Goal: Information Seeking & Learning: Learn about a topic

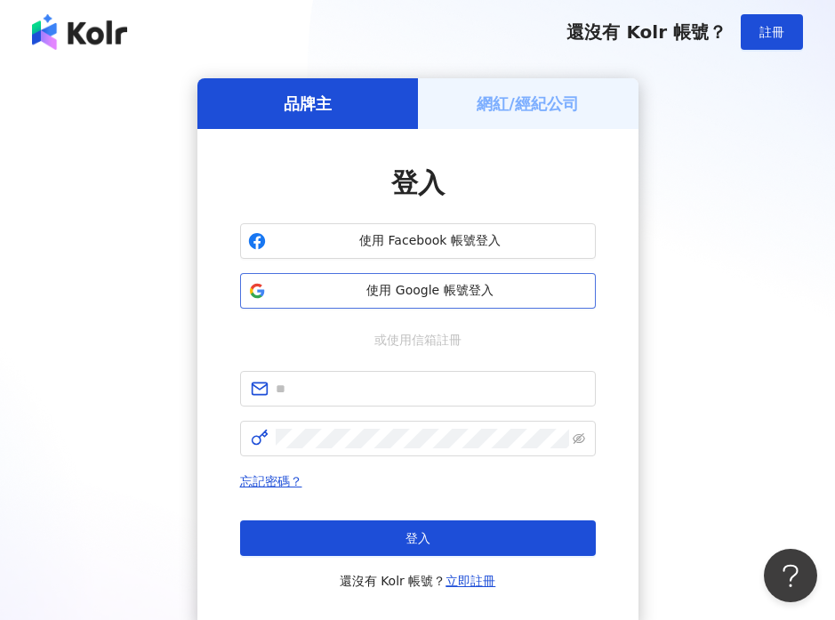
click at [440, 287] on span "使用 Google 帳號登入" at bounding box center [430, 291] width 315 height 18
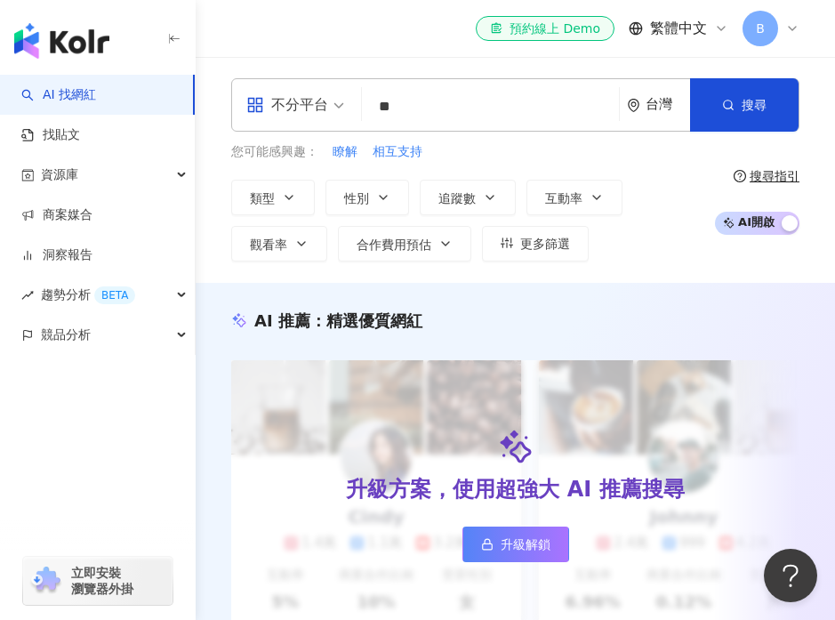
type input "*"
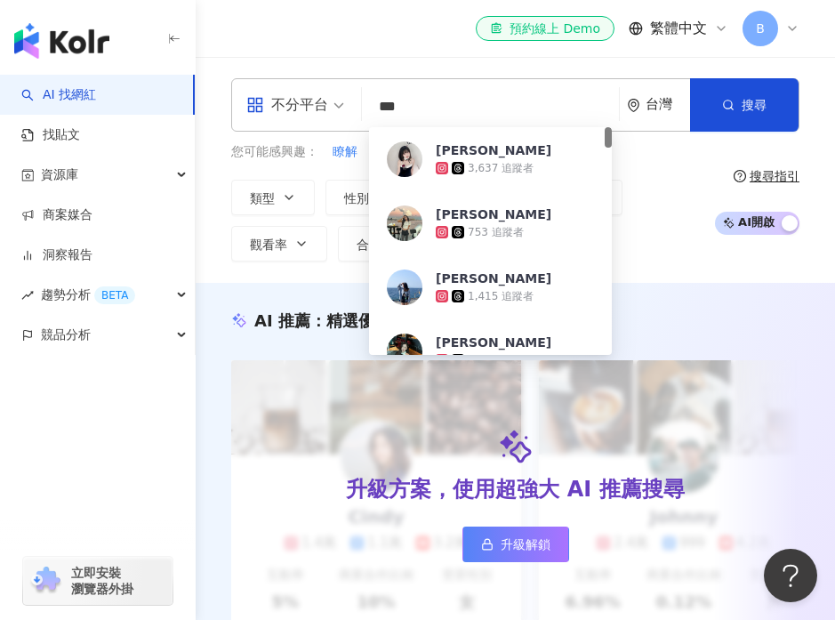
type input "**"
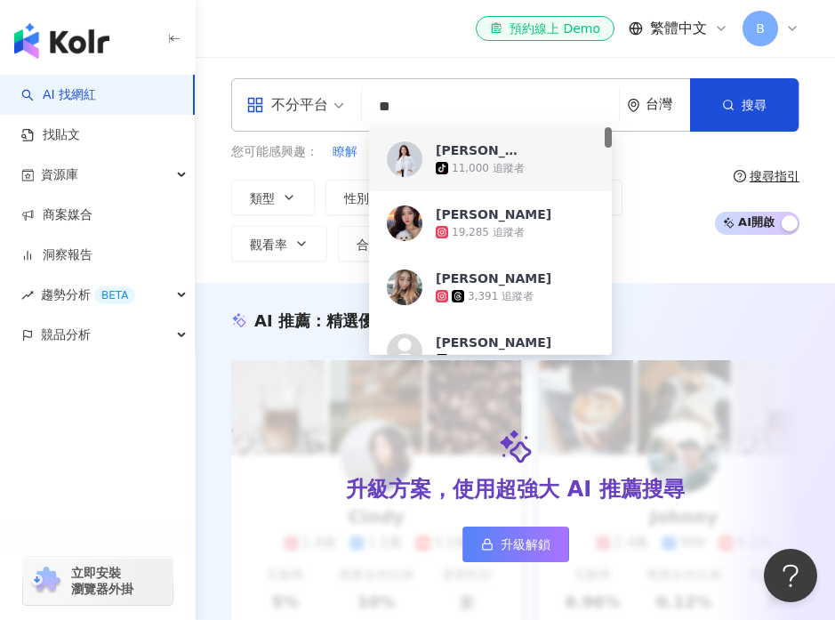
click at [480, 162] on div "11,000 追蹤者" at bounding box center [488, 168] width 73 height 15
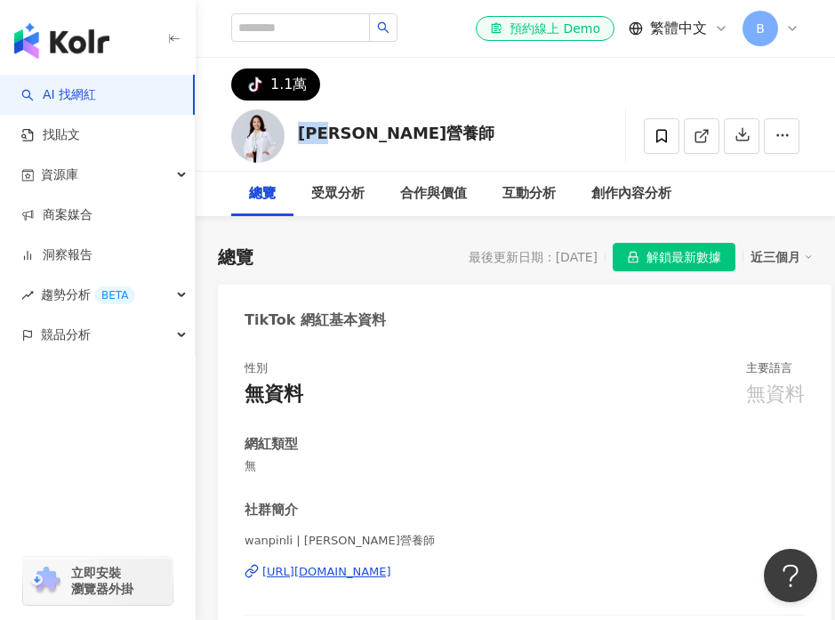
drag, startPoint x: 300, startPoint y: 134, endPoint x: 348, endPoint y: 132, distance: 49.0
click at [348, 132] on div "[PERSON_NAME]營養師" at bounding box center [396, 133] width 196 height 22
copy div "李婉萍"
click at [305, 34] on input "search" at bounding box center [300, 27] width 139 height 28
paste input "***"
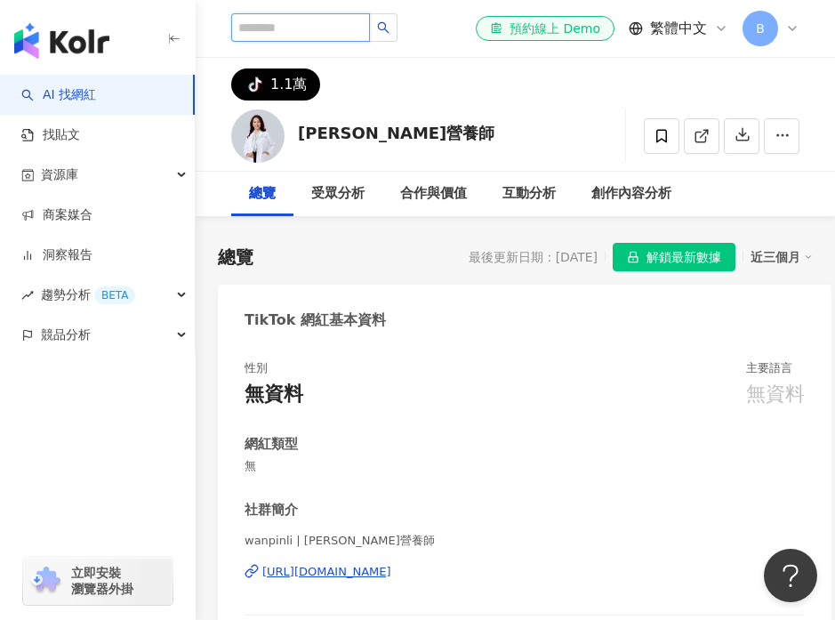
type input "***"
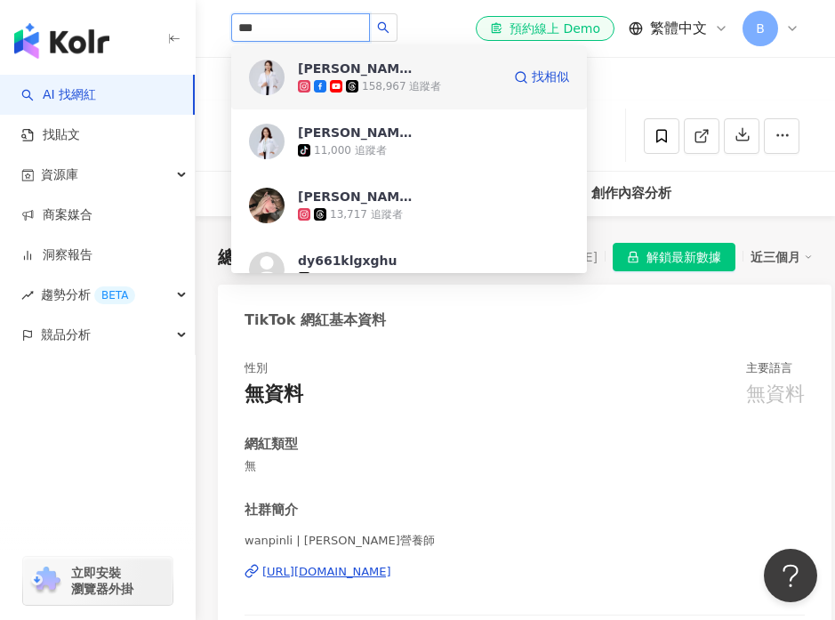
click at [410, 77] on div "158,967 追蹤者" at bounding box center [399, 86] width 203 height 18
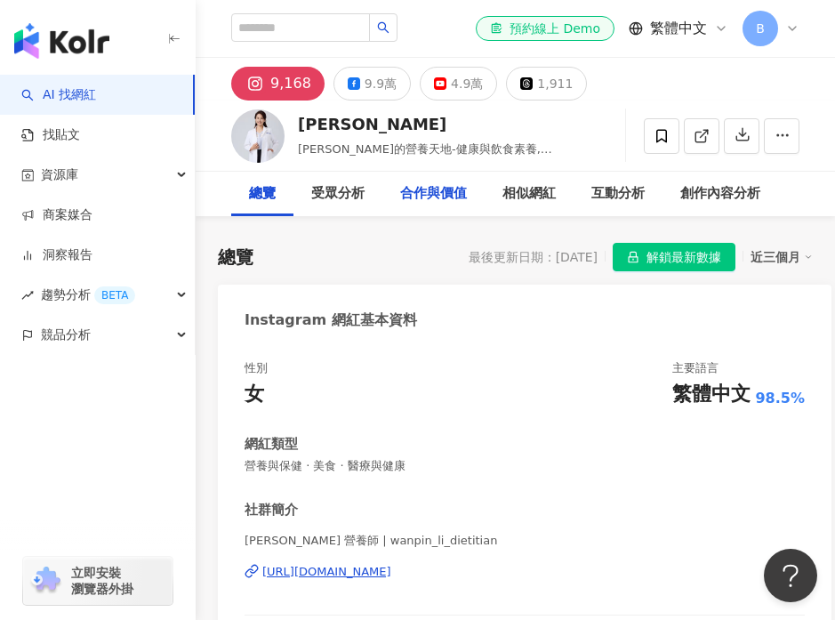
click at [416, 200] on div "合作與價值" at bounding box center [433, 193] width 67 height 21
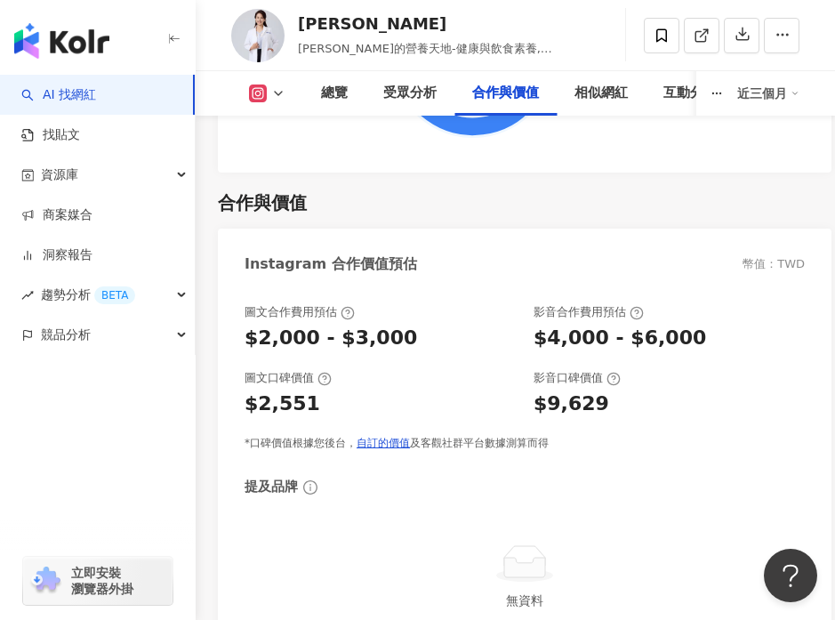
scroll to position [3661, 0]
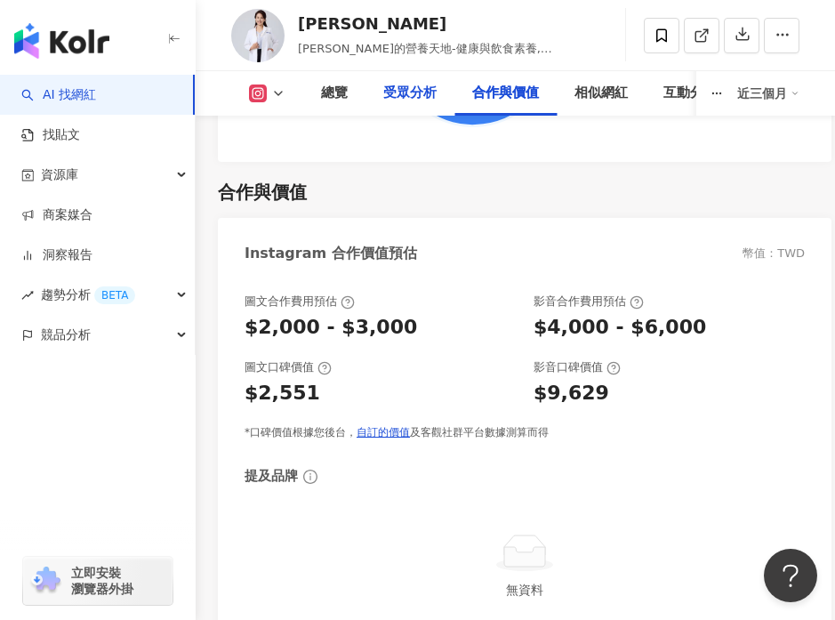
click at [415, 100] on div "受眾分析" at bounding box center [409, 93] width 53 height 21
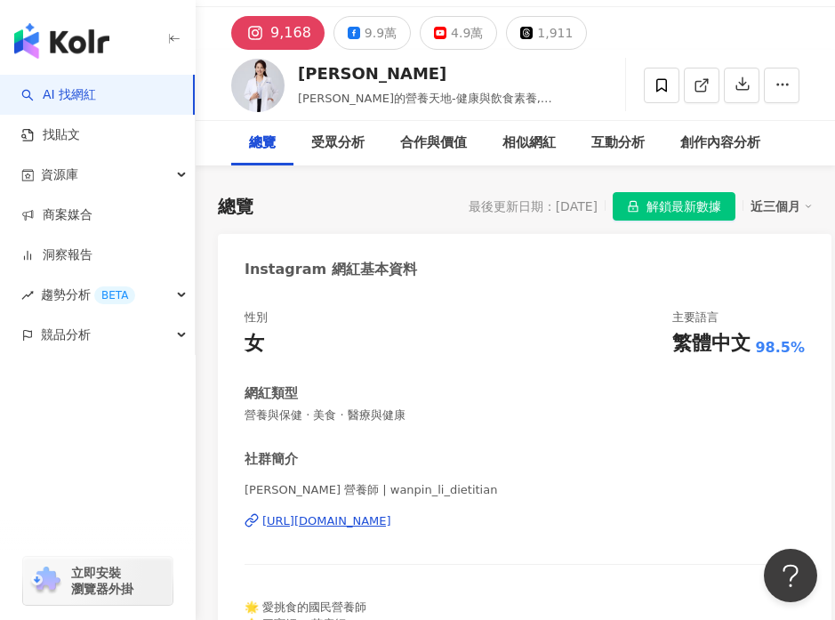
scroll to position [49, 0]
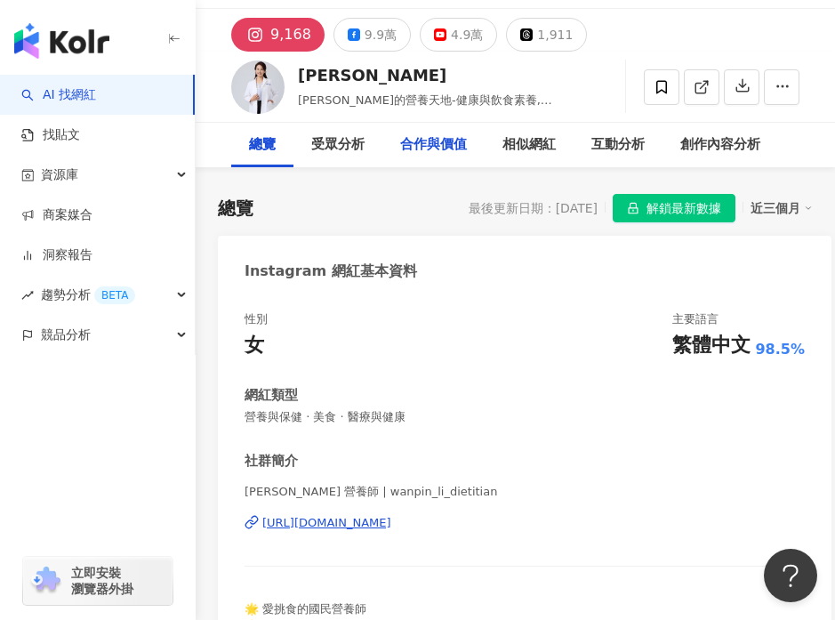
click at [408, 150] on div "合作與價值" at bounding box center [433, 144] width 67 height 21
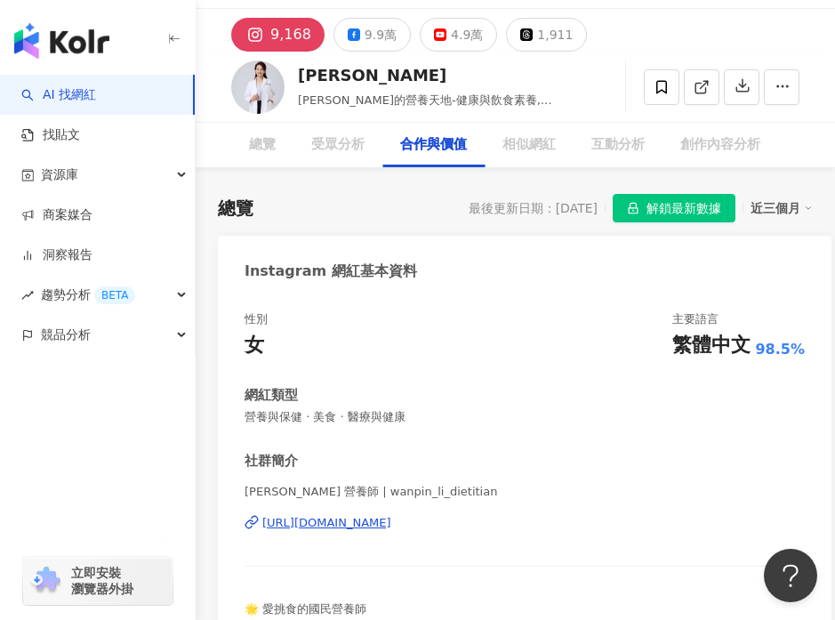
scroll to position [3680, 0]
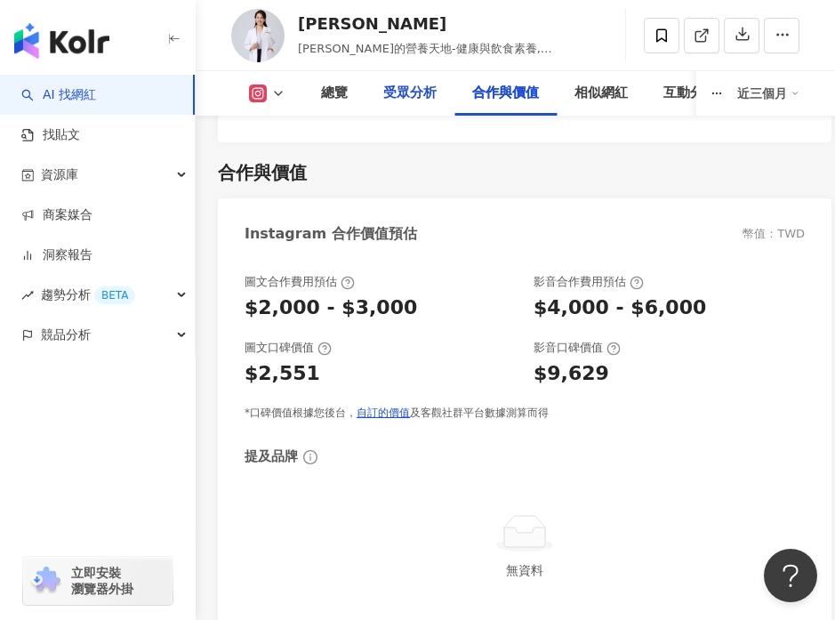
click at [386, 100] on div "受眾分析" at bounding box center [409, 93] width 53 height 21
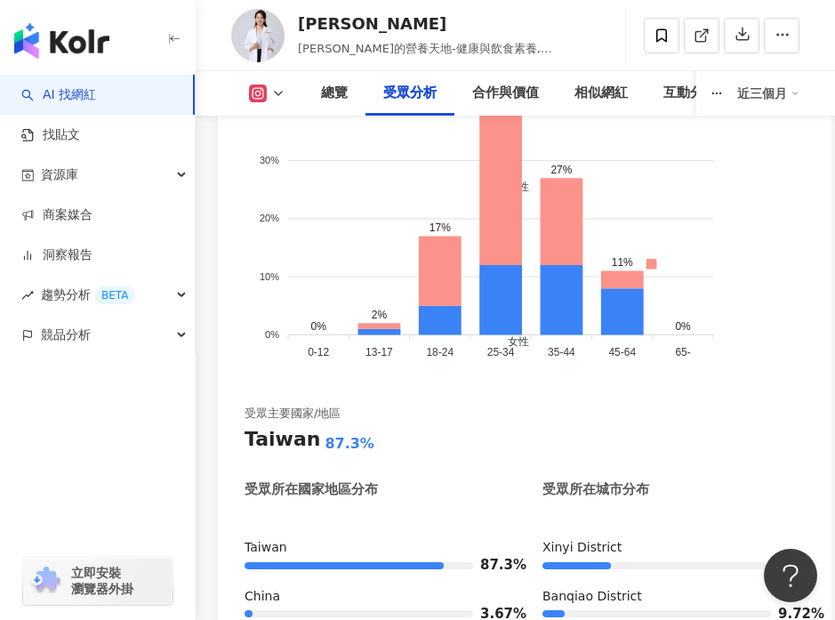
scroll to position [2696, 0]
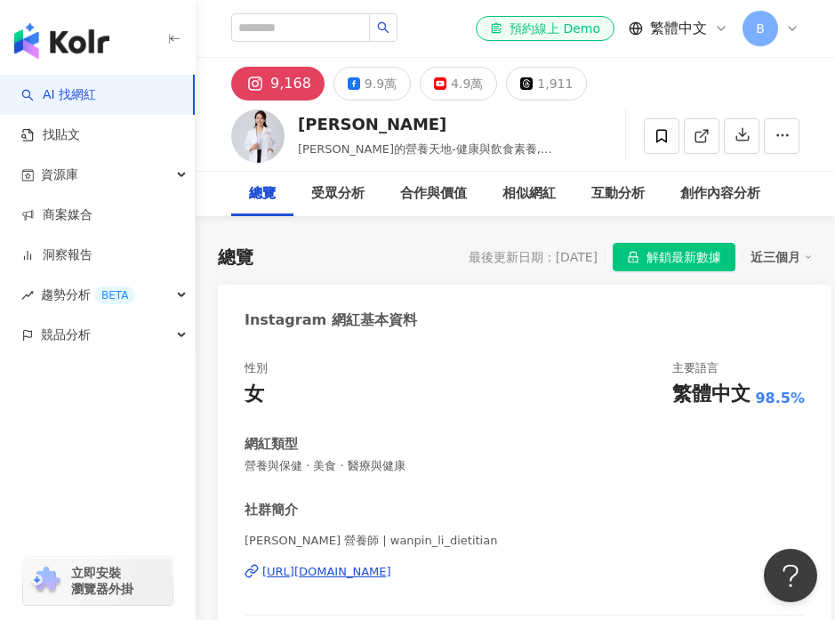
click at [719, 34] on icon at bounding box center [721, 28] width 14 height 14
click at [698, 89] on div "9,168 9.9萬 4.9萬 1,911" at bounding box center [515, 79] width 639 height 43
